Goal: Check status: Check status

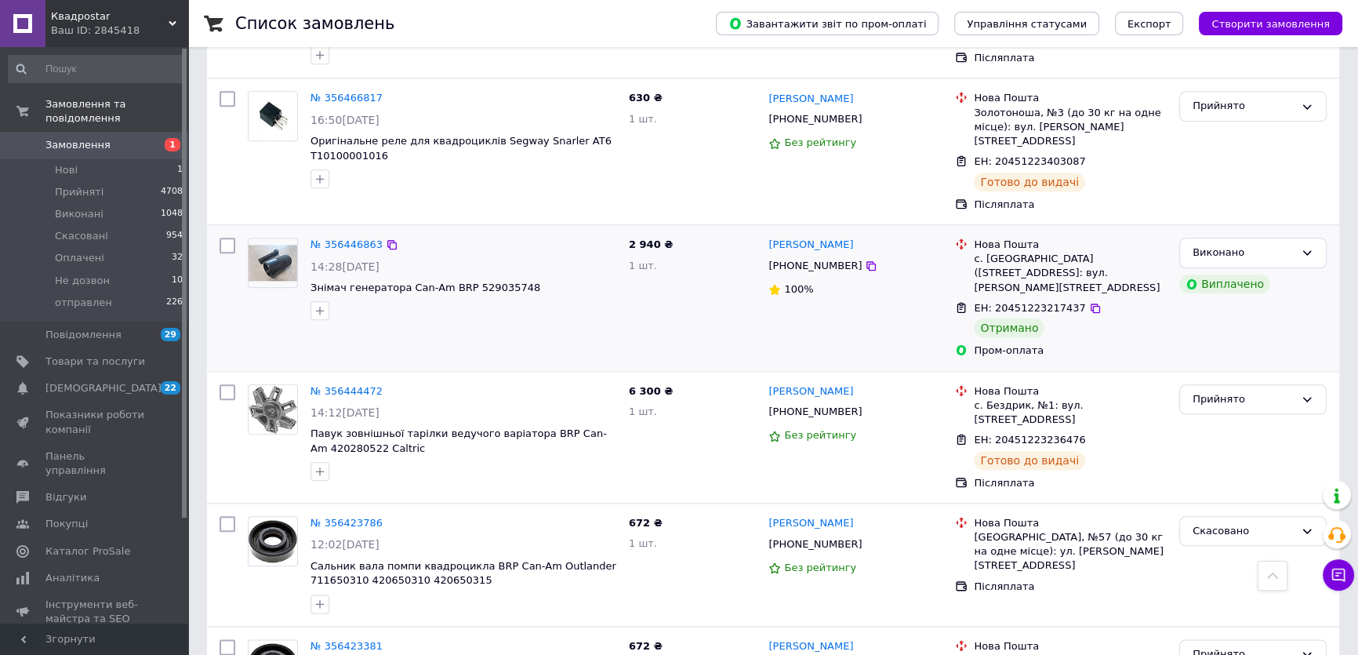
scroll to position [2221, 0]
click at [78, 107] on span "Замовлення та повідомлення" at bounding box center [116, 111] width 143 height 28
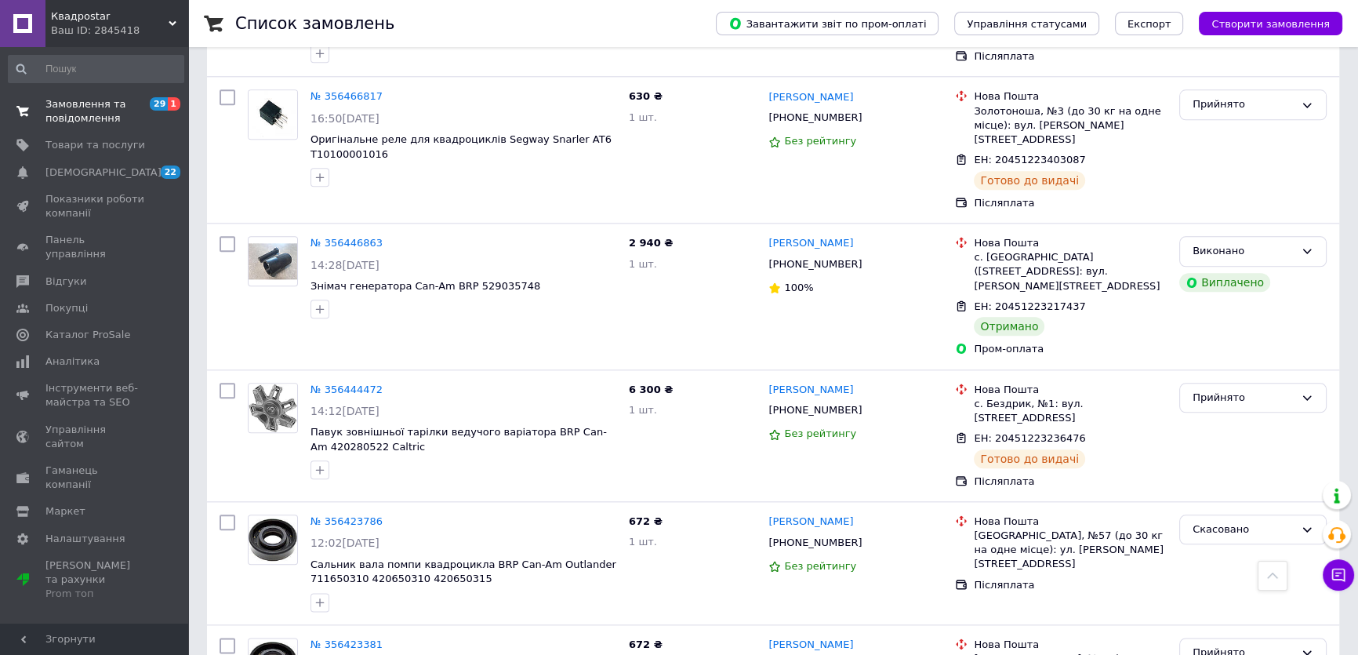
click at [78, 101] on span "Замовлення та повідомлення" at bounding box center [95, 111] width 100 height 28
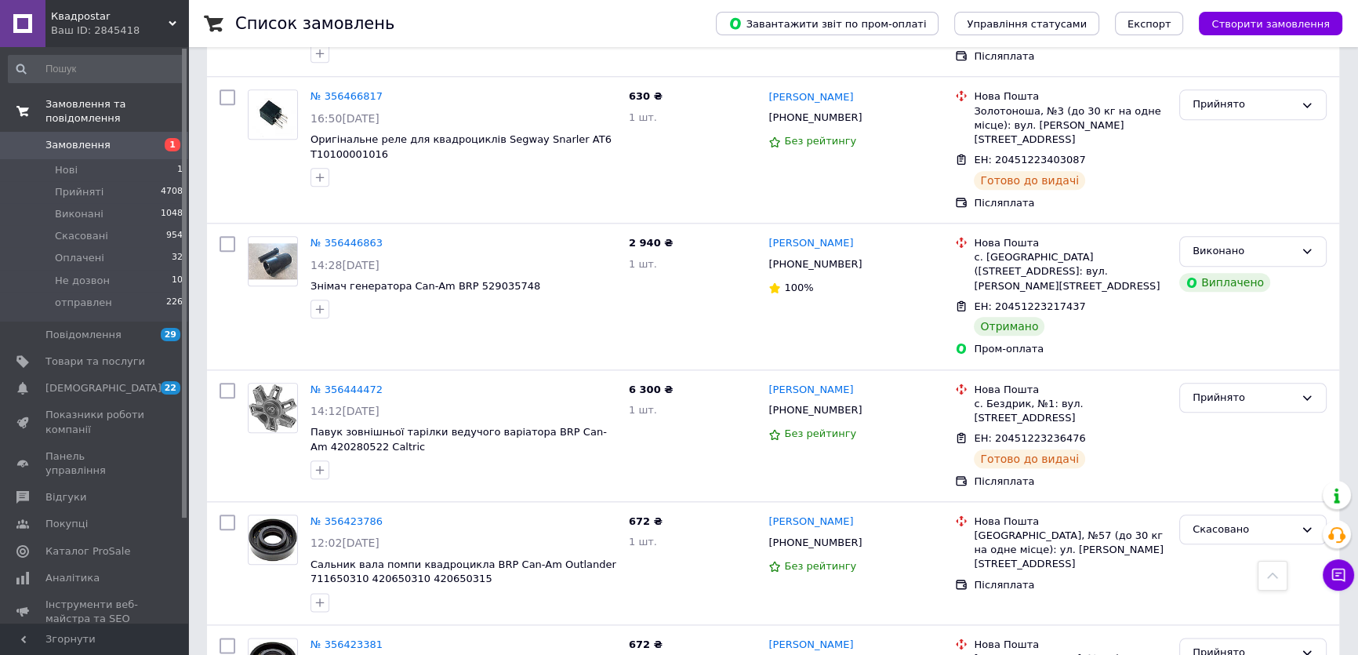
click at [55, 98] on span "Замовлення та повідомлення" at bounding box center [116, 111] width 143 height 28
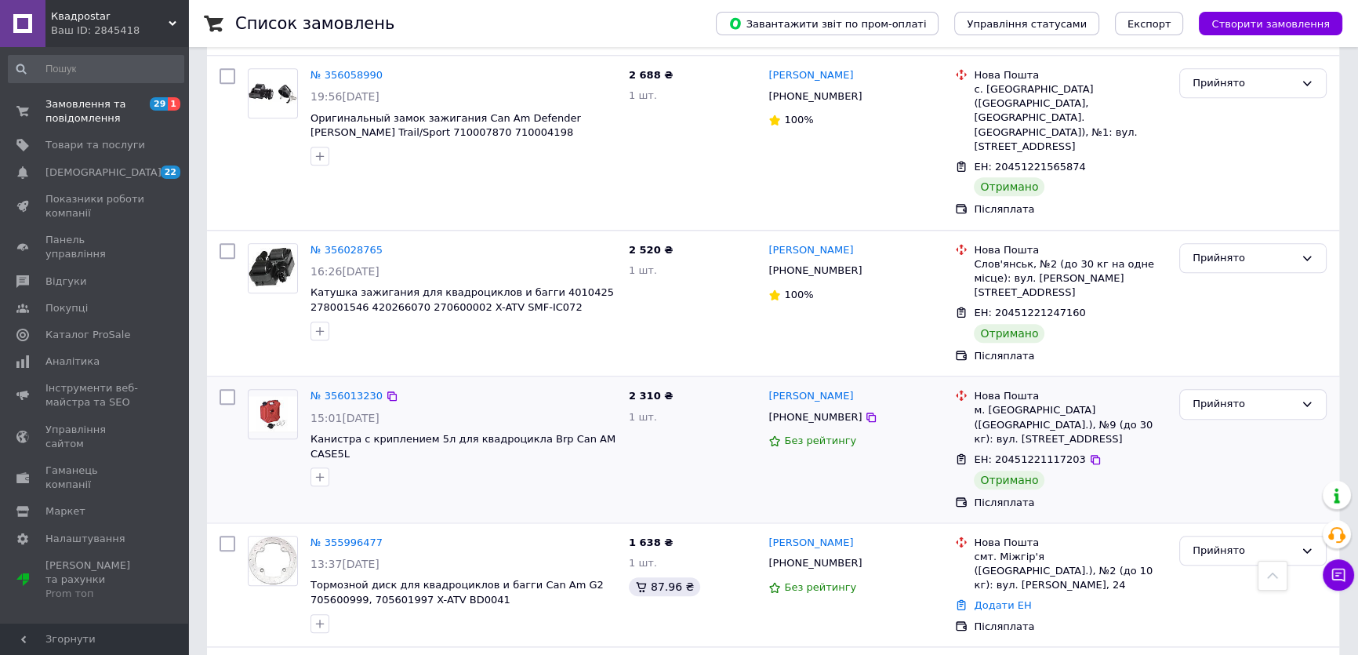
scroll to position [2176, 0]
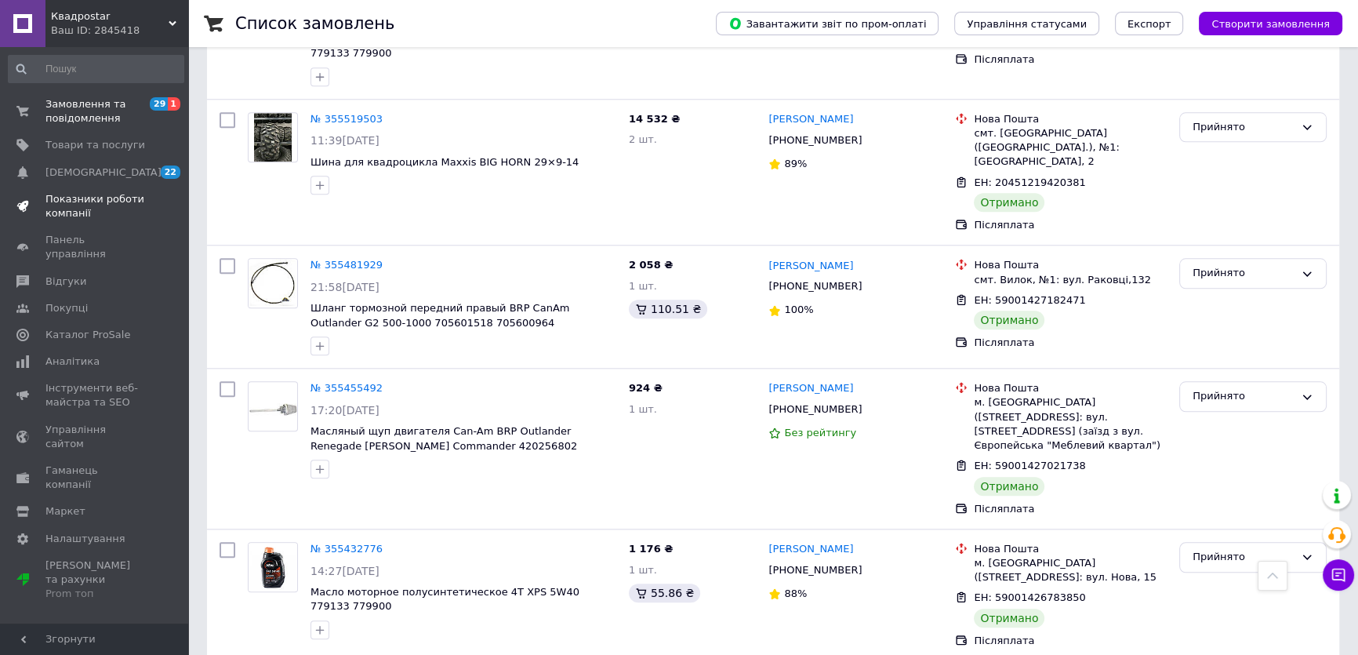
scroll to position [1749, 0]
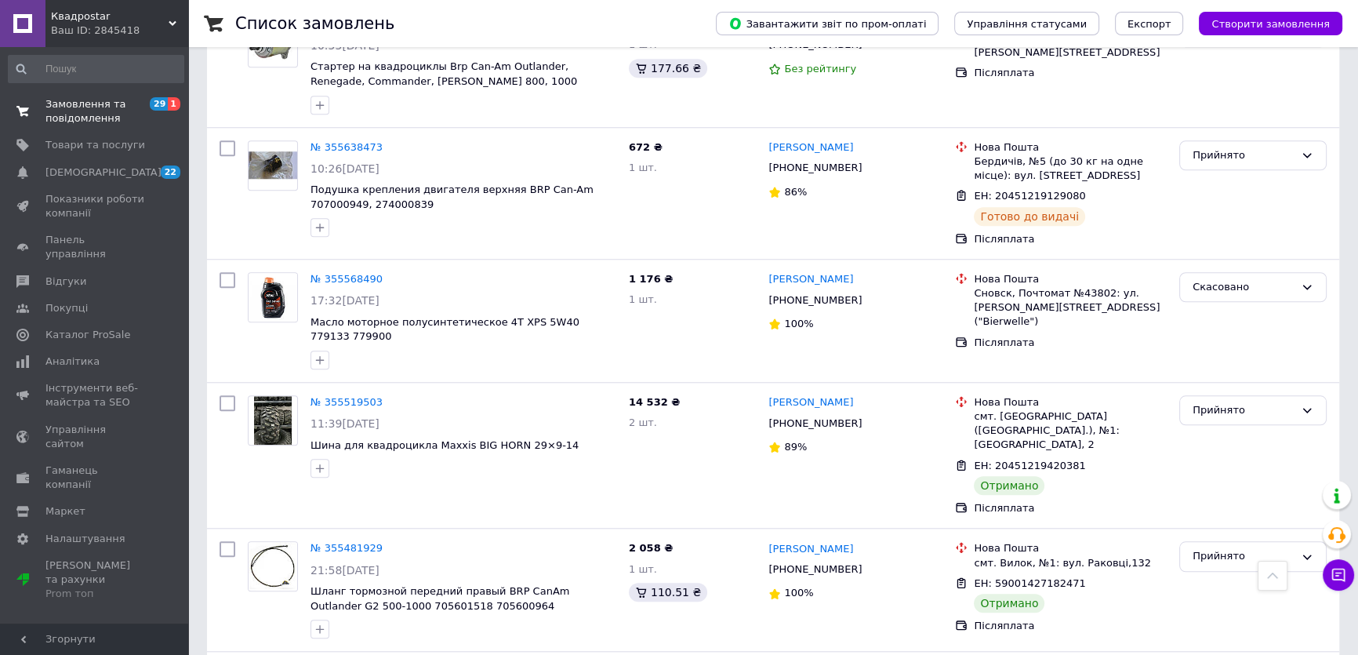
click at [38, 116] on span at bounding box center [22, 111] width 45 height 28
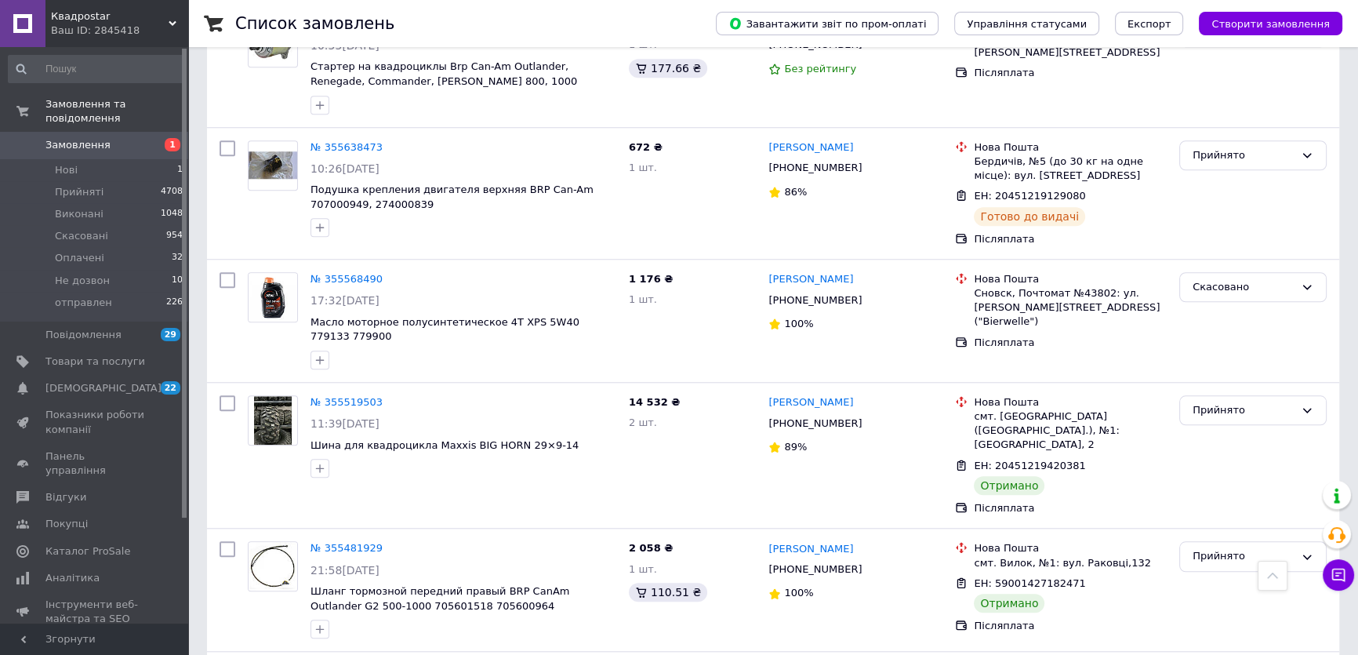
click at [66, 138] on span "Замовлення" at bounding box center [77, 145] width 65 height 14
